Goal: Task Accomplishment & Management: Manage account settings

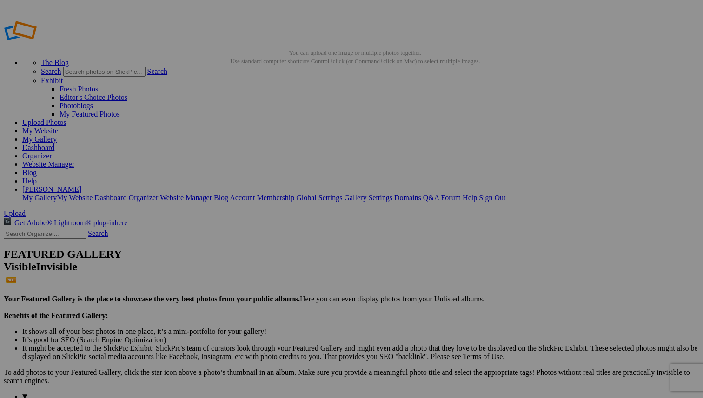
scroll to position [144, 0]
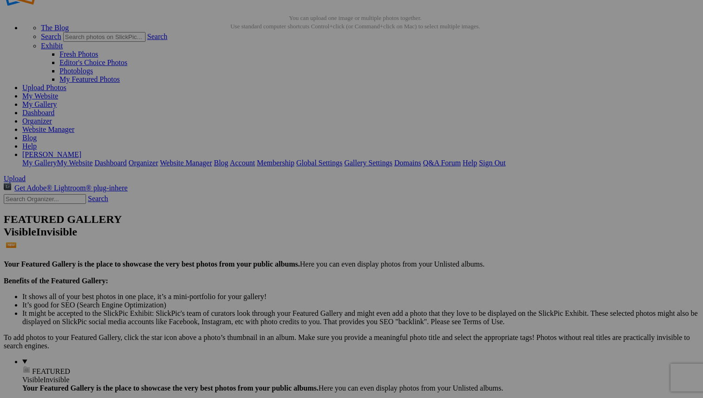
scroll to position [0, 0]
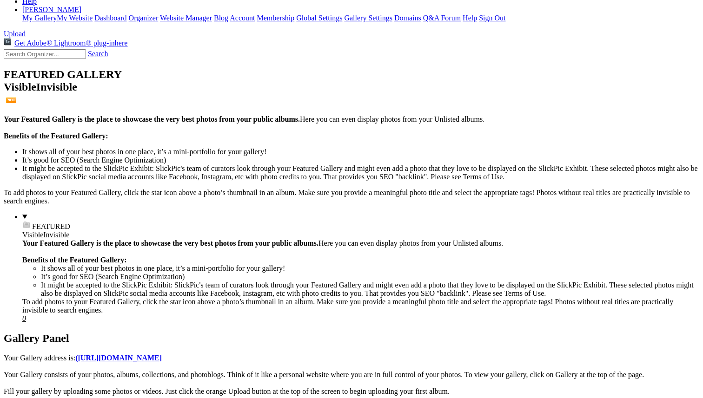
scroll to position [225, 0]
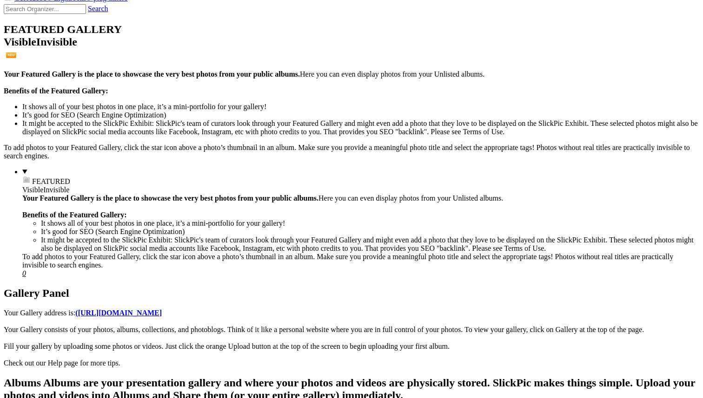
type input "_"
type input "Natural Beauty No Makeup Look for Cosmetic Campaigns"
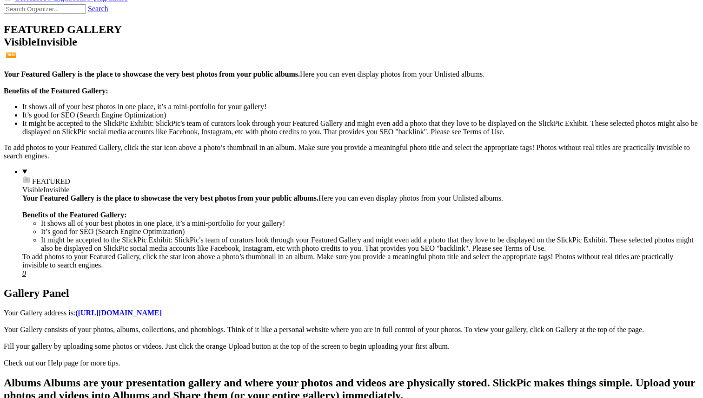
type input "Natural Beauty No Makeup Look for Cosmetic Campaigns and Pharmaceutical Adverti…"
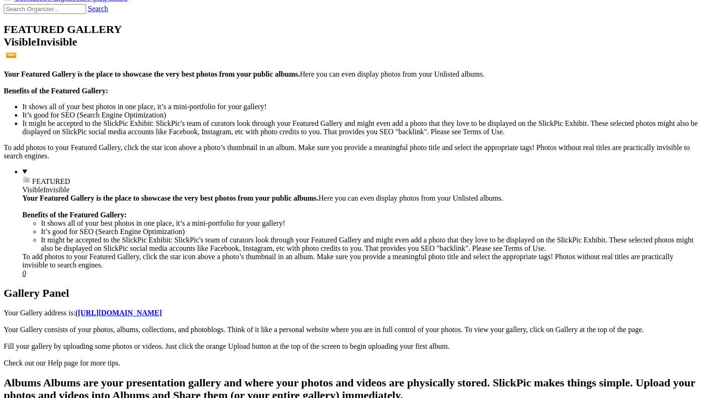
drag, startPoint x: 203, startPoint y: 163, endPoint x: 166, endPoint y: 161, distance: 37.2
type input "_"
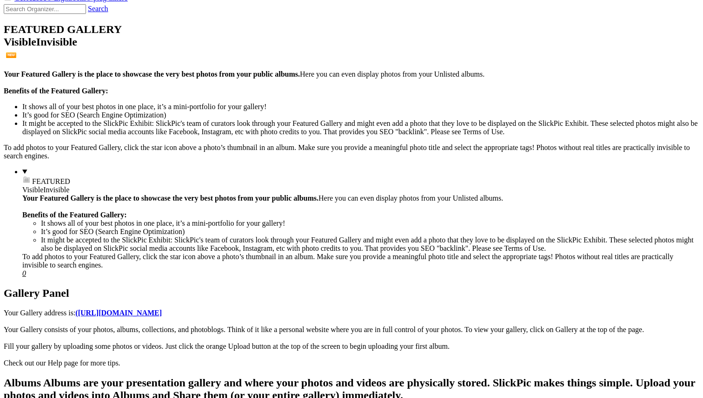
type input "Natural Beauty No Makeup Look for Cosmetic Campaigns and Pharmaceutical Adverti…"
type input "_"
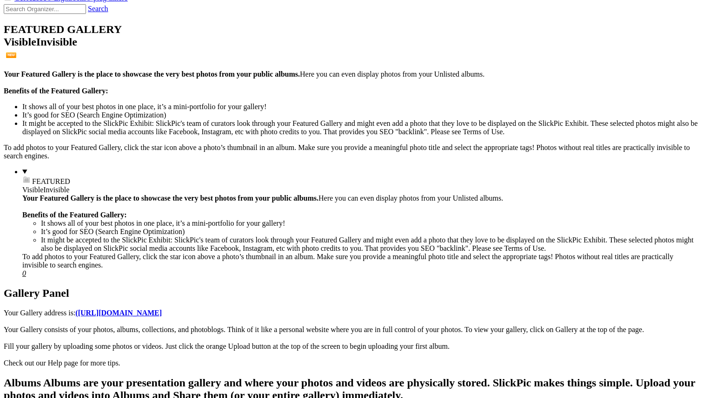
scroll to position [0, 126]
type input "Natural Beauty No Makeup Look for Cosmetic Campaigns and Pharmaceutical Adverti…"
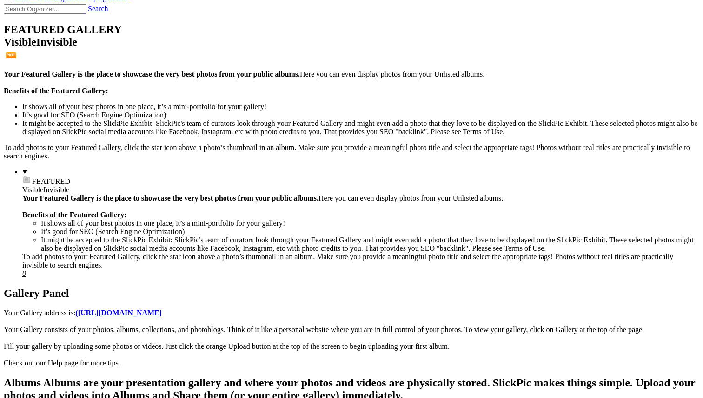
drag, startPoint x: 260, startPoint y: 202, endPoint x: 239, endPoint y: 202, distance: 20.9
type input "S"
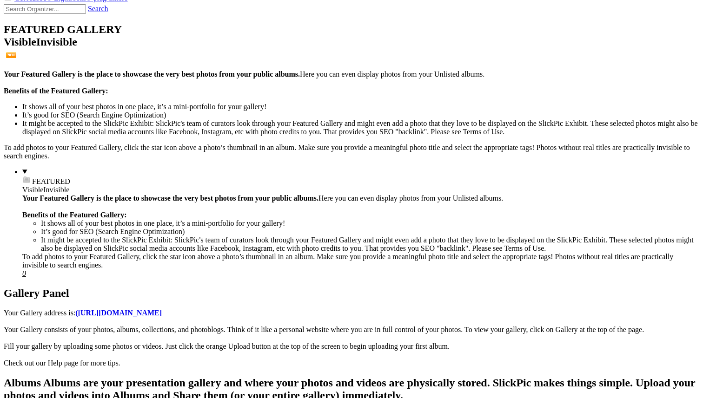
scroll to position [0, 39]
type input "Glamorous Fashion with an Edge in [GEOGRAPHIC_DATA] Silk Dress"
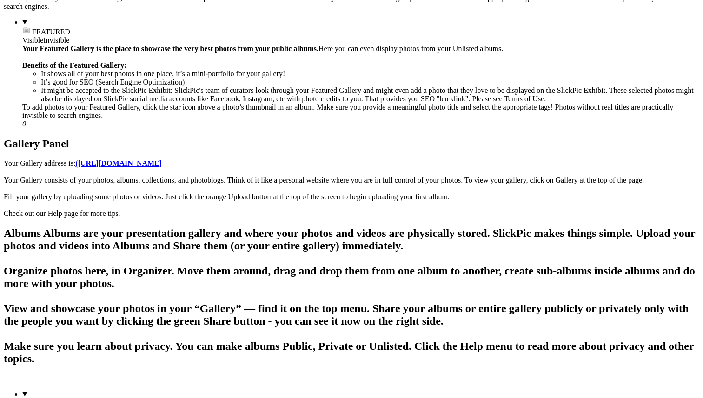
scroll to position [376, 0]
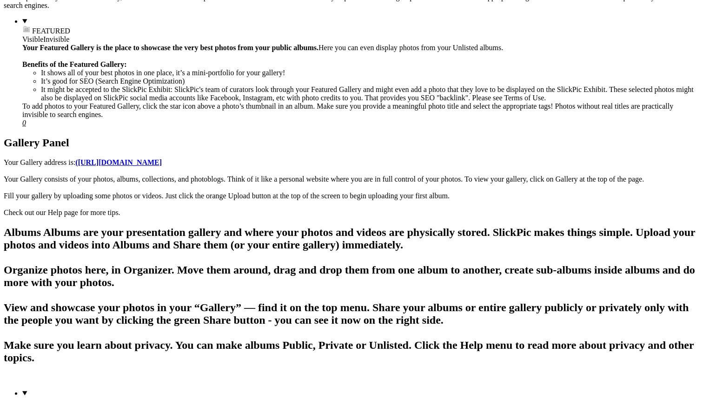
type input "_"
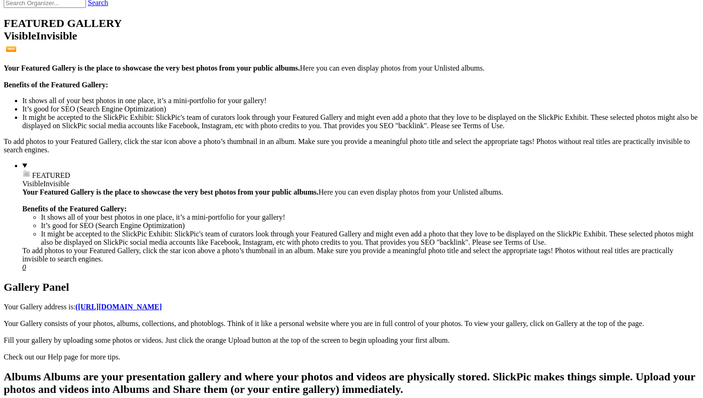
scroll to position [226, 0]
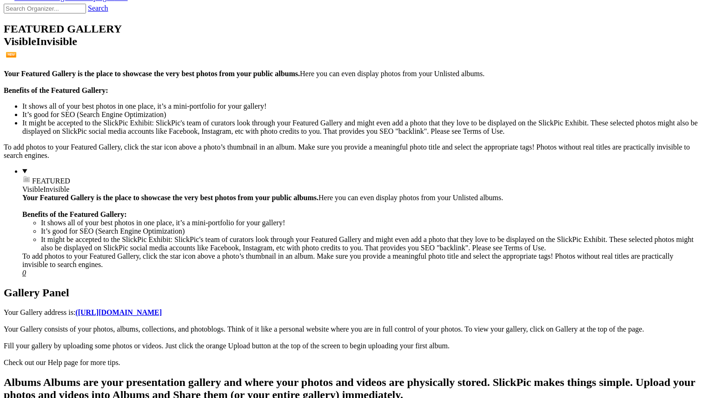
type input "Natural Beauty No Makeup Look for Cosmetic Campaigns and Pharmaceutical Adverti…"
drag, startPoint x: 259, startPoint y: 258, endPoint x: 157, endPoint y: 258, distance: 102.8
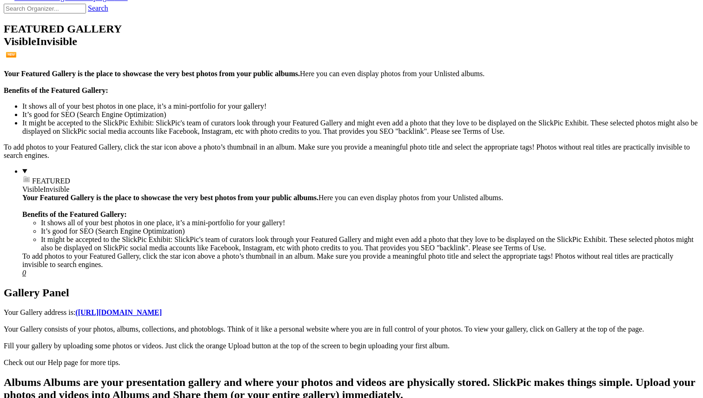
type input "S"
type input "Modern Fashion Portrait Woman in Linen Jacket and Two Tone Dress inspired by Ki…"
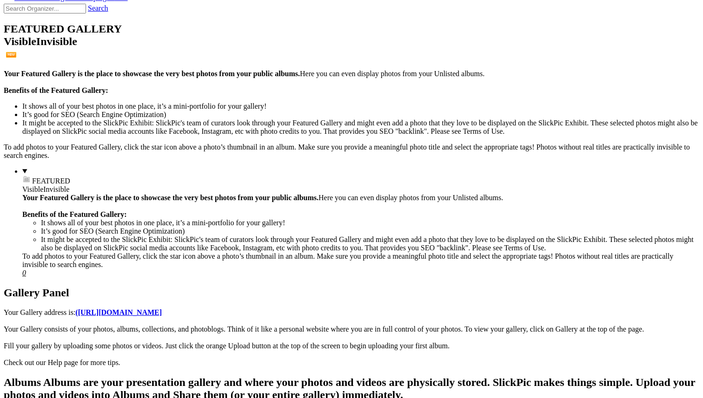
type input "Modern Fashion Portrait Woman in Linen Jacket and Two Tone Dress Inspired by Ki…"
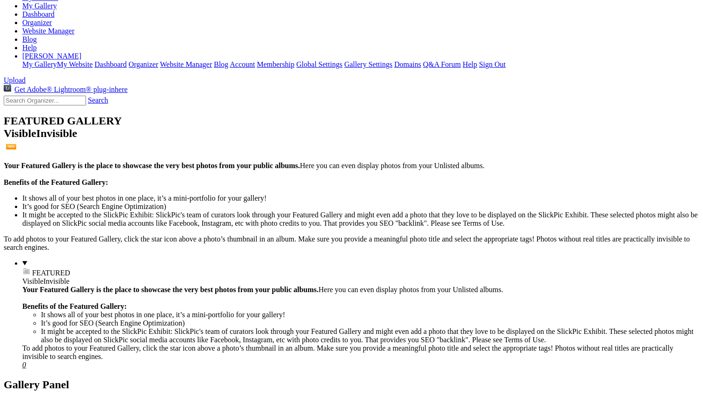
scroll to position [0, 0]
